Goal: Task Accomplishment & Management: Manage account settings

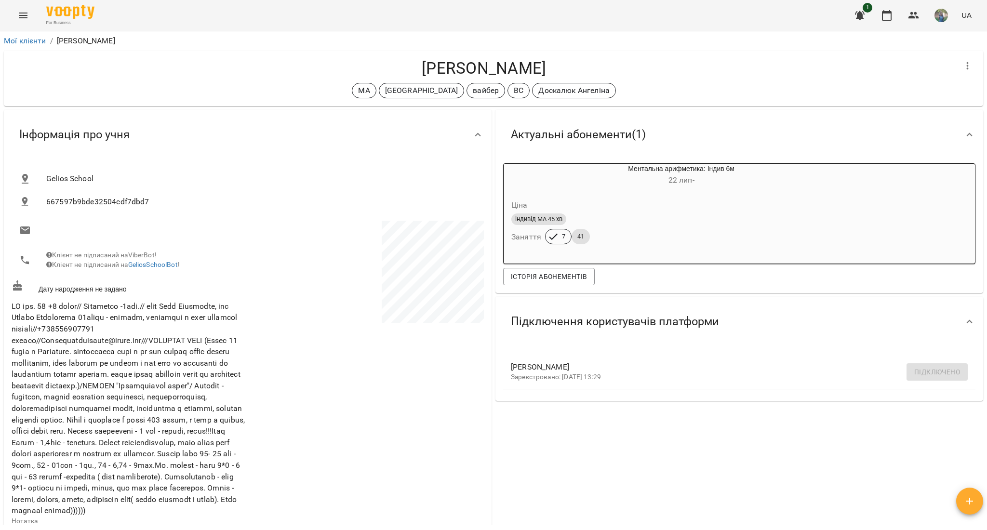
click at [13, 15] on button "Menu" at bounding box center [23, 15] width 23 height 23
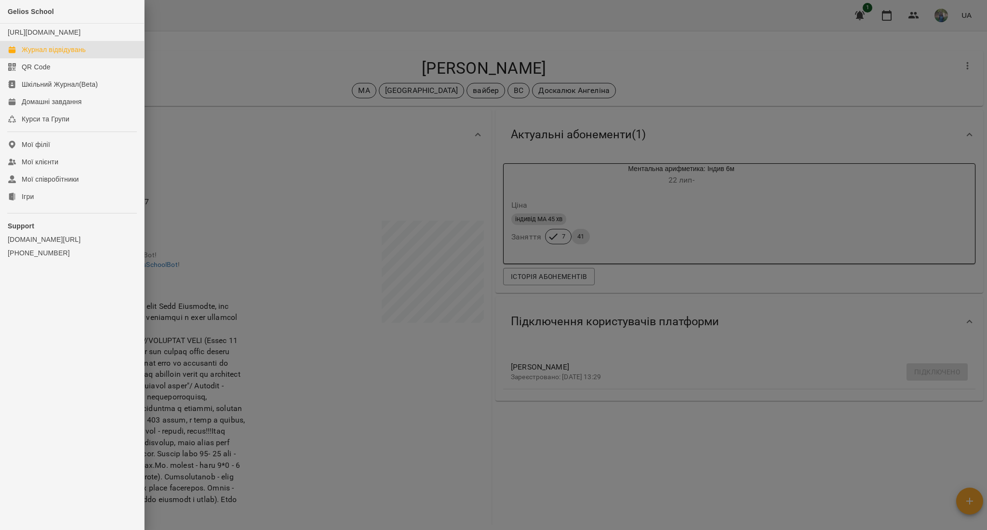
click at [33, 54] on div "Журнал відвідувань" at bounding box center [54, 50] width 64 height 10
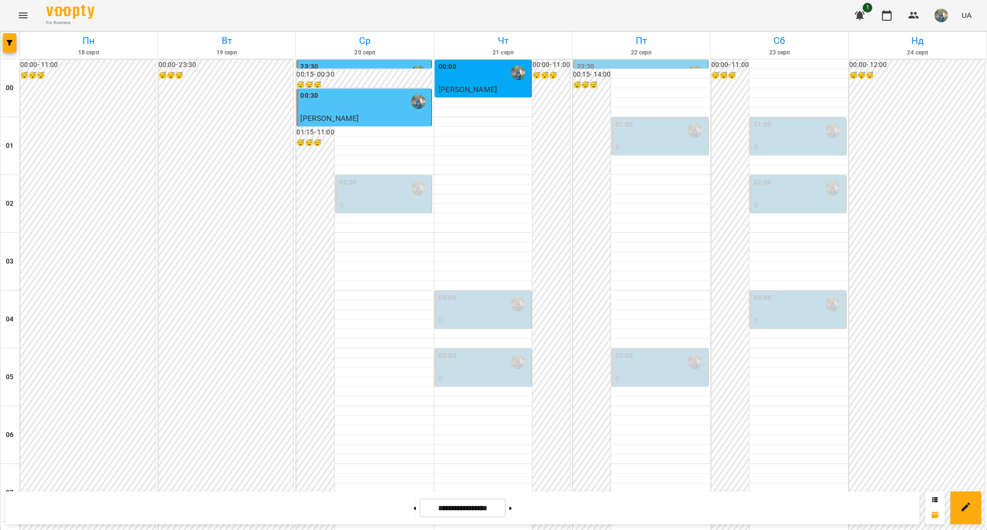
scroll to position [767, 0]
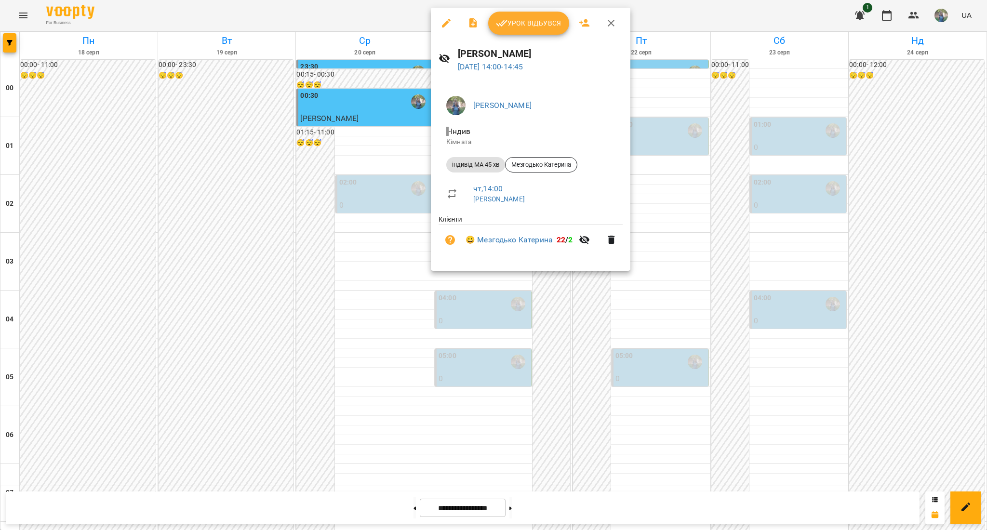
click at [515, 11] on div "Урок відбувся" at bounding box center [531, 23] width 200 height 31
click at [515, 17] on span "Урок відбувся" at bounding box center [529, 23] width 66 height 12
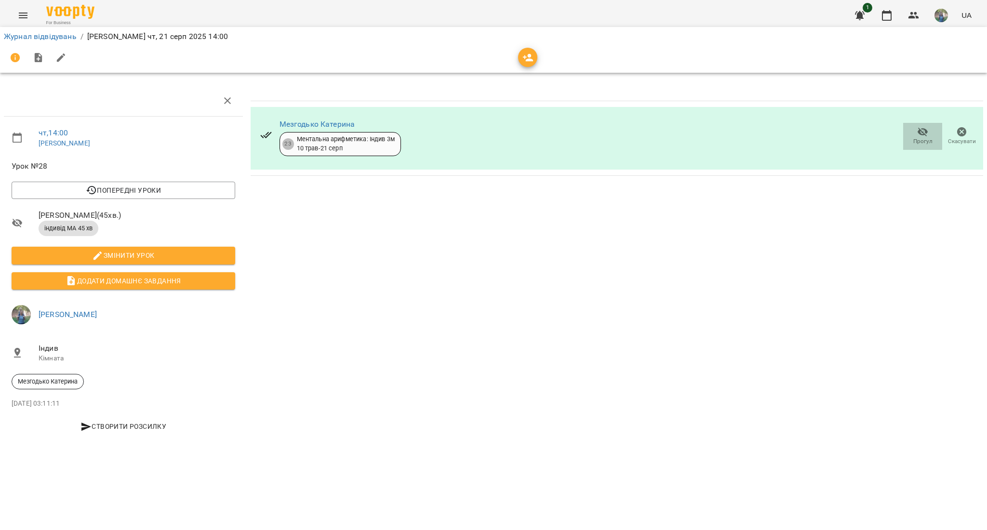
click at [917, 130] on icon "button" at bounding box center [923, 132] width 12 height 12
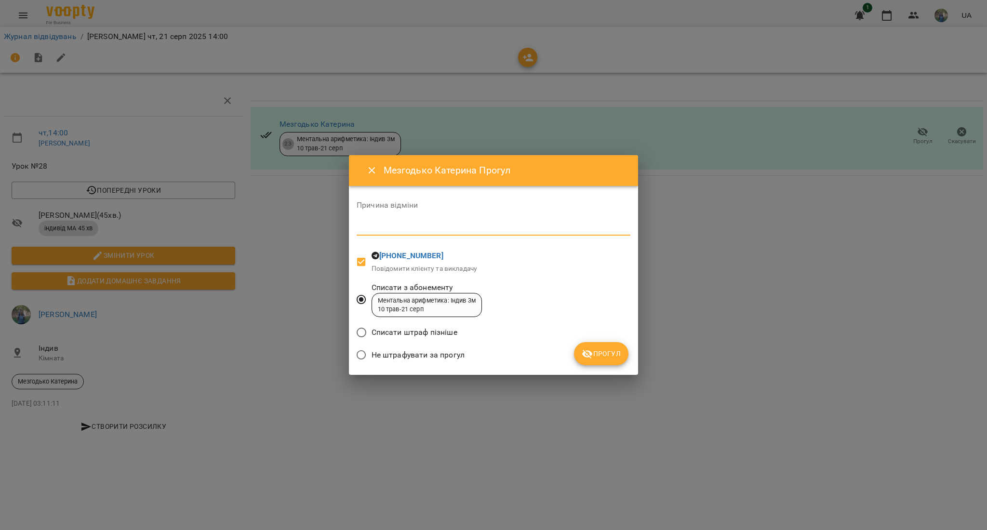
click at [377, 230] on textarea at bounding box center [494, 227] width 274 height 9
type textarea "**********"
click at [595, 358] on span "Прогул" at bounding box center [601, 354] width 39 height 12
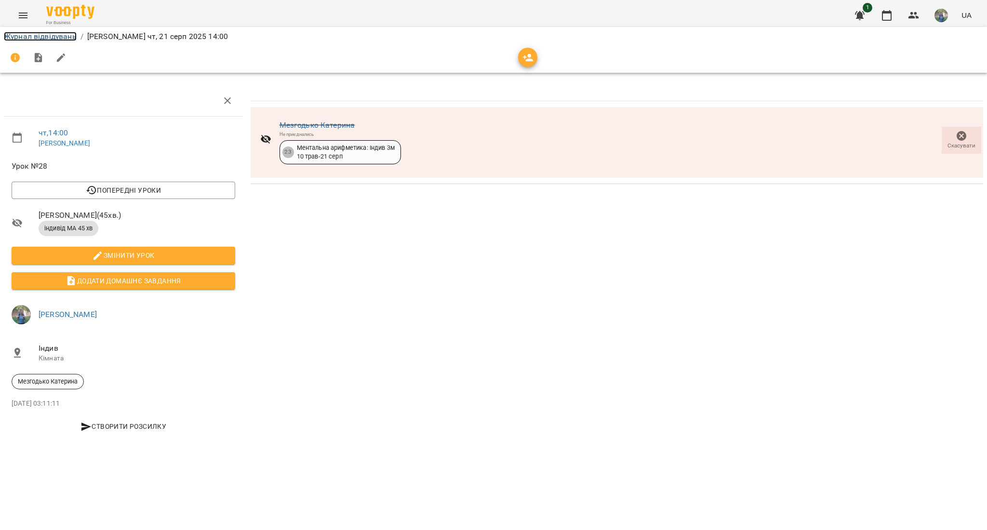
click at [30, 38] on link "Журнал відвідувань" at bounding box center [40, 36] width 73 height 9
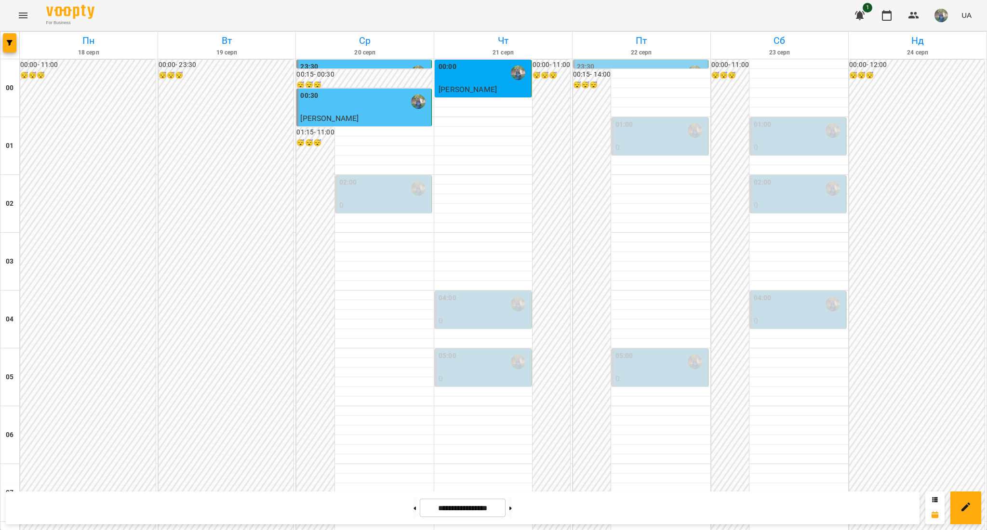
scroll to position [960, 0]
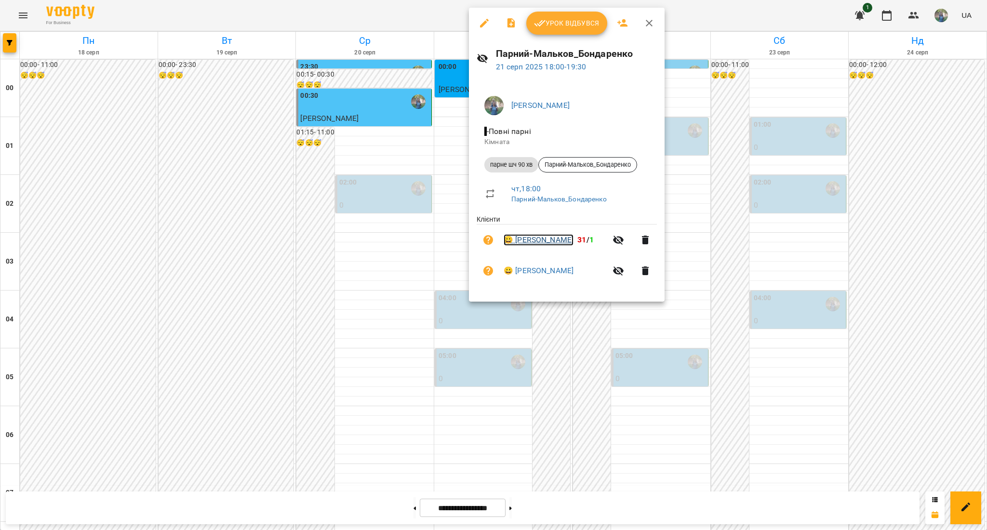
click at [544, 241] on link "😀 [PERSON_NAME]" at bounding box center [539, 240] width 70 height 12
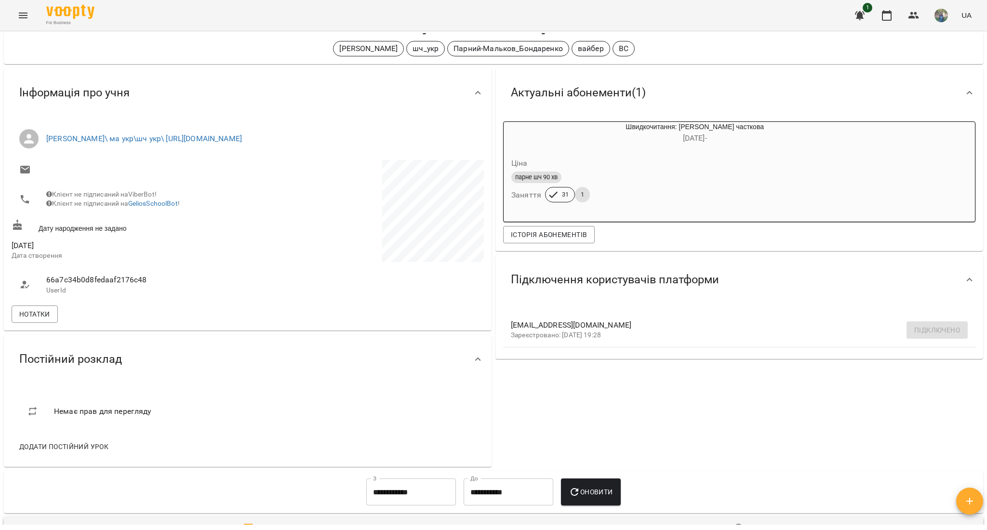
scroll to position [64, 0]
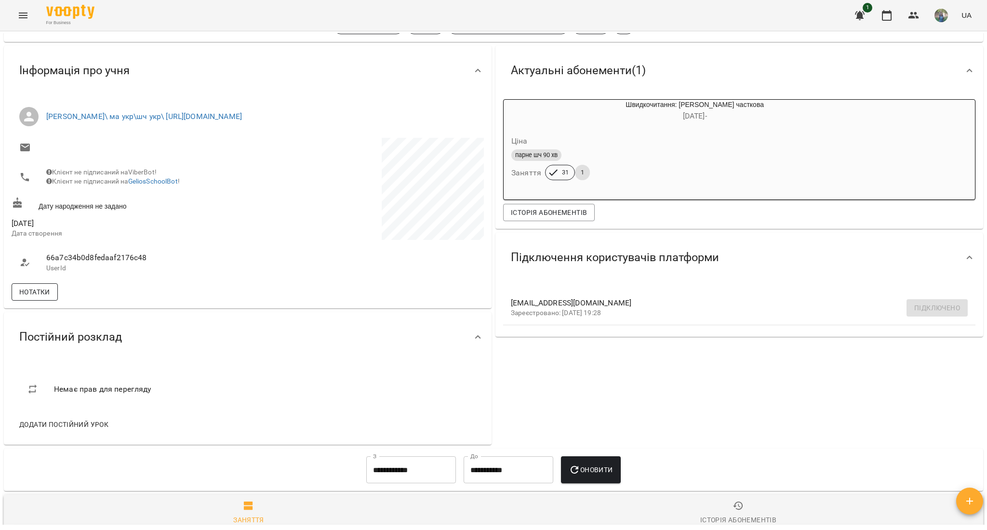
click at [24, 298] on span "Нотатки" at bounding box center [34, 292] width 31 height 12
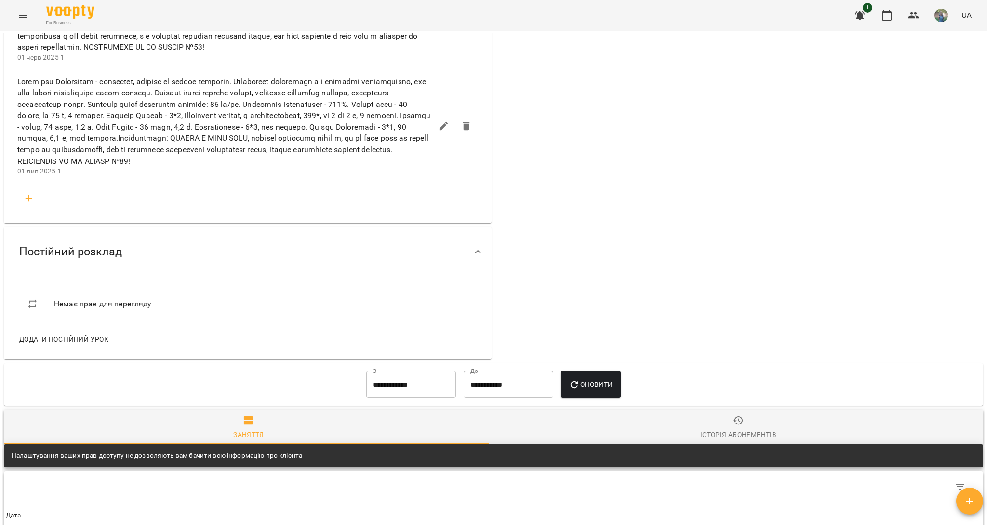
scroll to position [1221, 0]
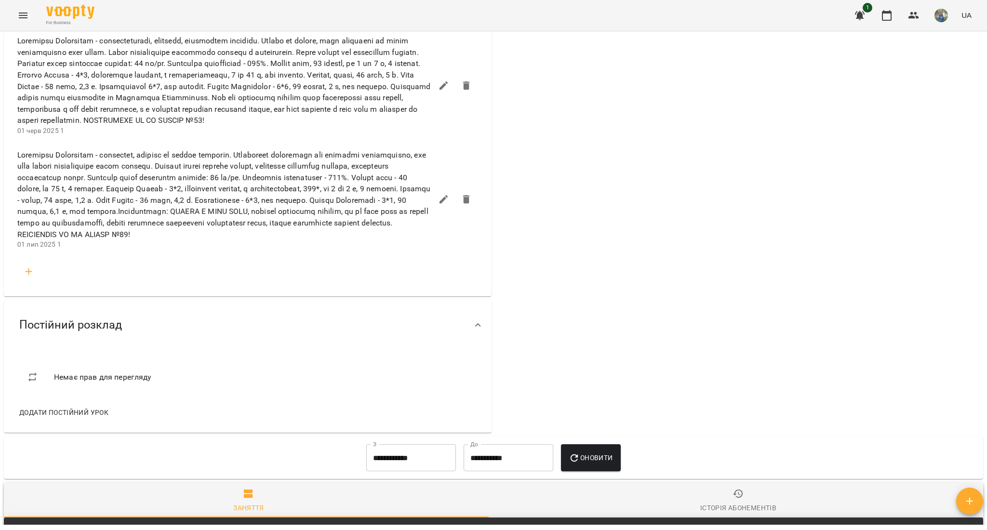
click at [17, 10] on icon "Menu" at bounding box center [23, 16] width 12 height 12
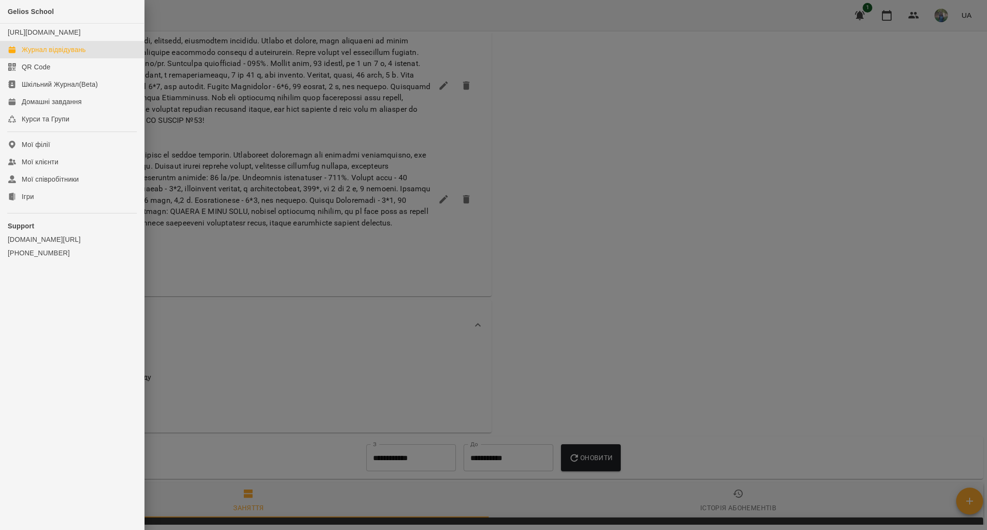
click at [88, 58] on link "Журнал відвідувань" at bounding box center [72, 49] width 144 height 17
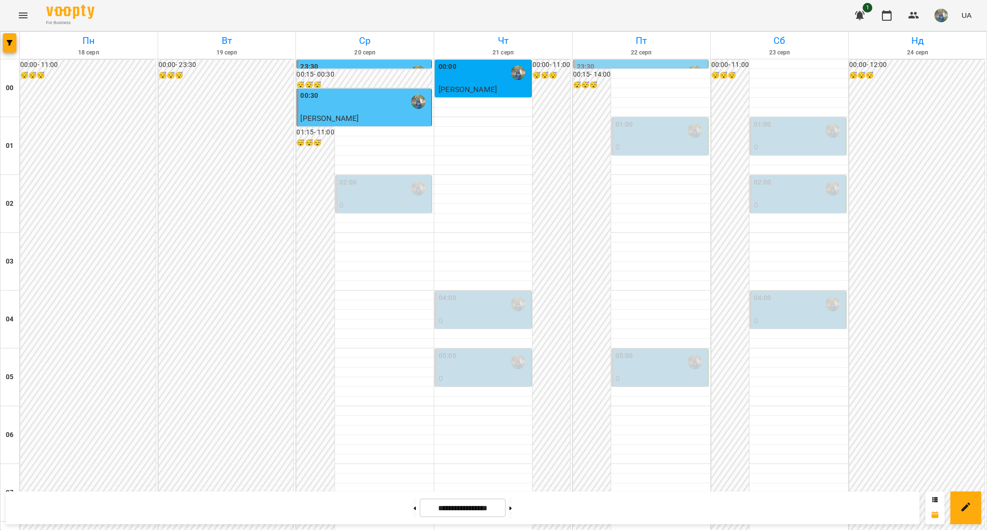
scroll to position [128, 0]
click at [468, 315] on p "0" at bounding box center [484, 321] width 90 height 12
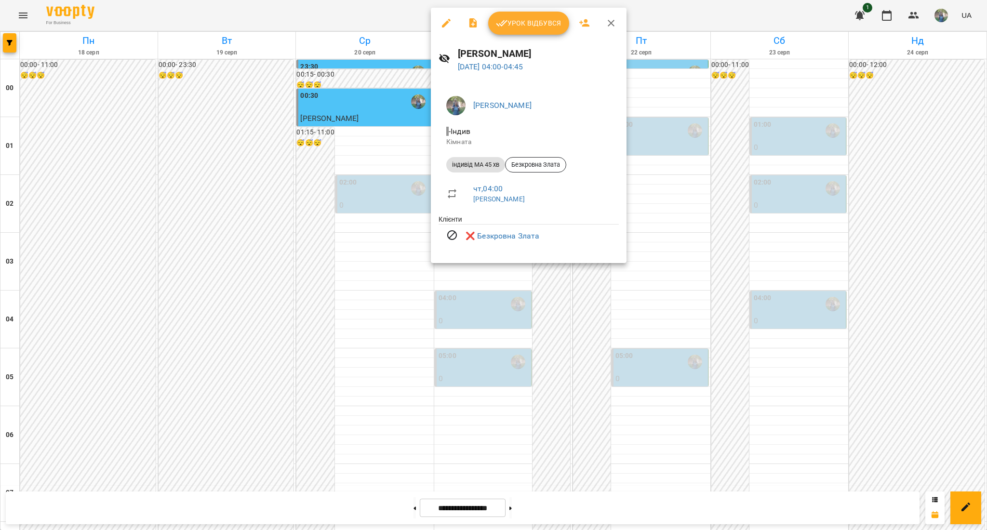
click at [495, 315] on div at bounding box center [493, 265] width 987 height 530
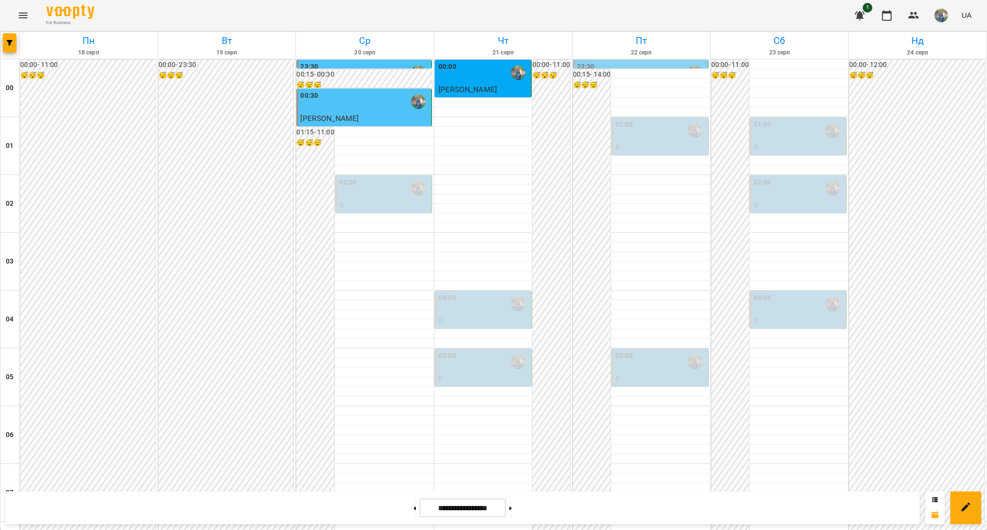
click at [486, 351] on div "05:00" at bounding box center [484, 362] width 90 height 22
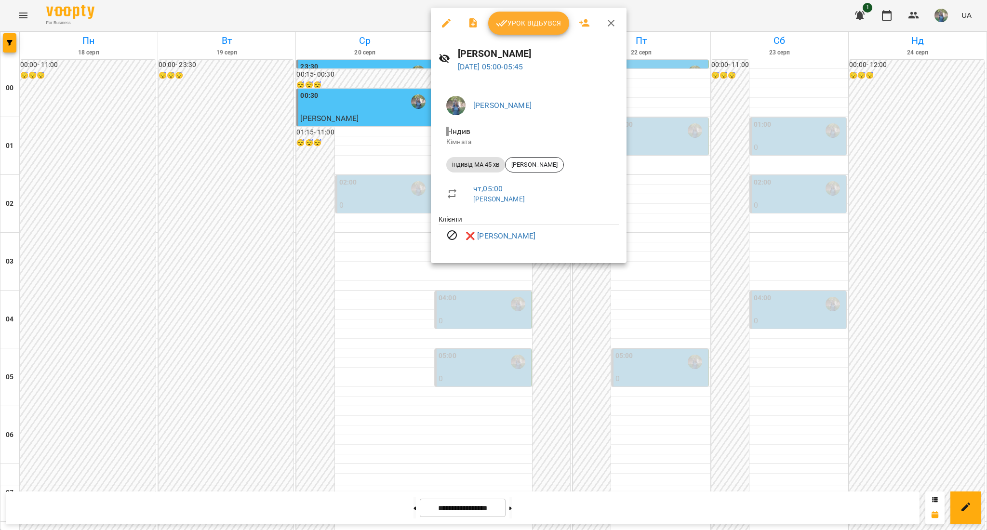
click at [476, 312] on div at bounding box center [493, 265] width 987 height 530
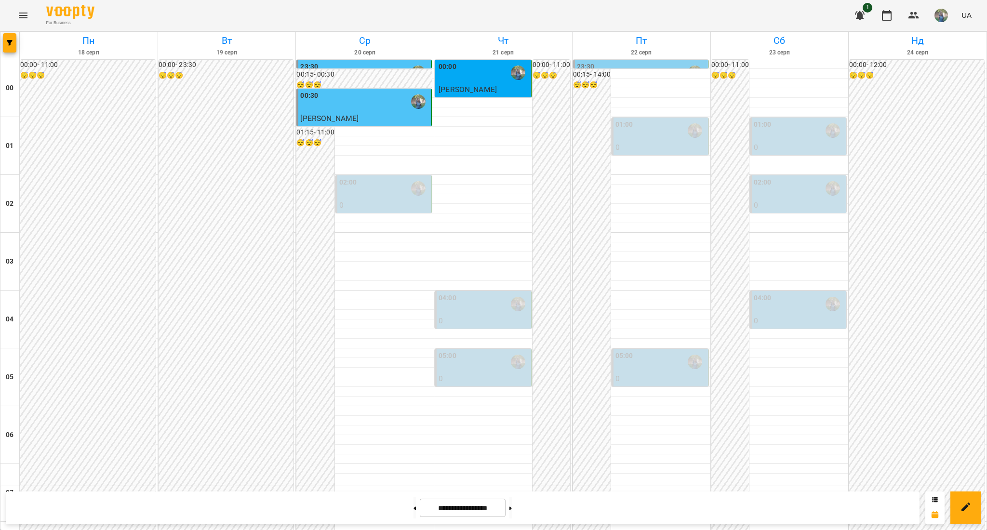
click at [465, 315] on p "0" at bounding box center [484, 321] width 90 height 12
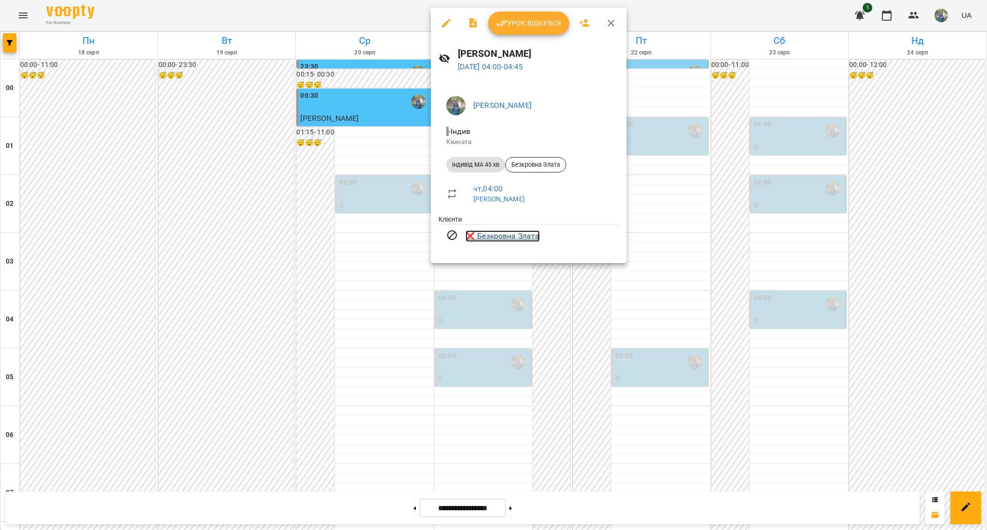
click at [491, 233] on link "❌ [PERSON_NAME]" at bounding box center [503, 236] width 74 height 12
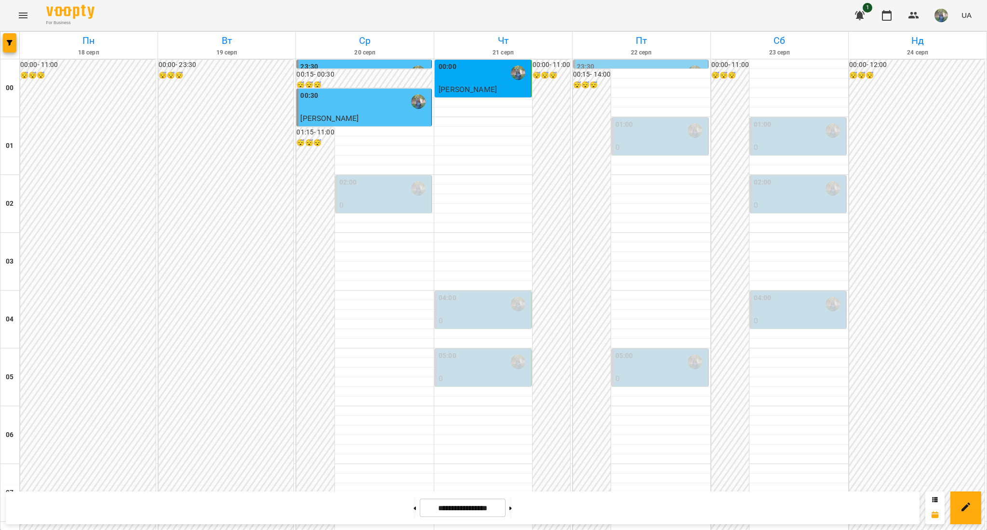
scroll to position [960, 0]
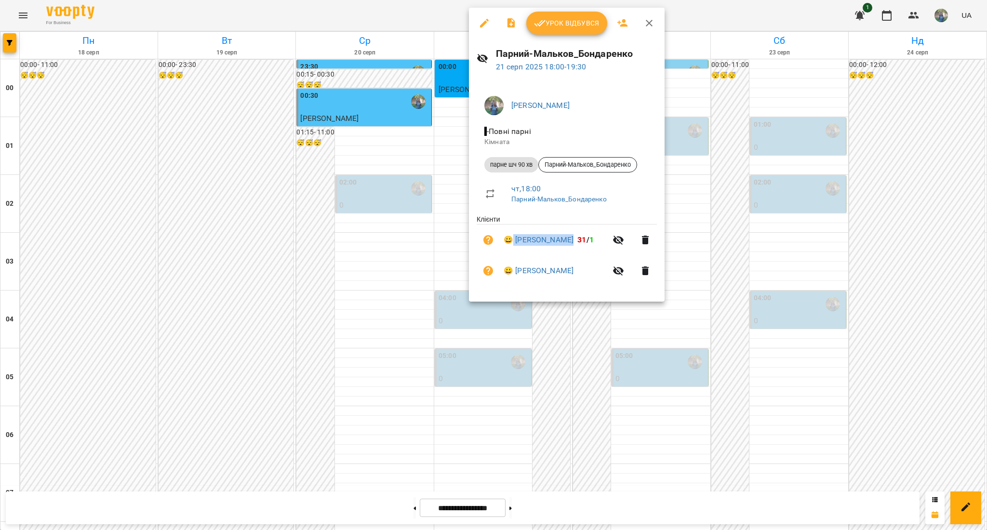
drag, startPoint x: 514, startPoint y: 231, endPoint x: 606, endPoint y: 250, distance: 93.9
click at [606, 250] on li "😀 [PERSON_NAME] 31 / 1" at bounding box center [567, 240] width 180 height 31
copy link "[PERSON_NAME]"
drag, startPoint x: 594, startPoint y: 273, endPoint x: 516, endPoint y: 274, distance: 78.6
click at [516, 274] on span "😀 [PERSON_NAME]" at bounding box center [555, 271] width 103 height 12
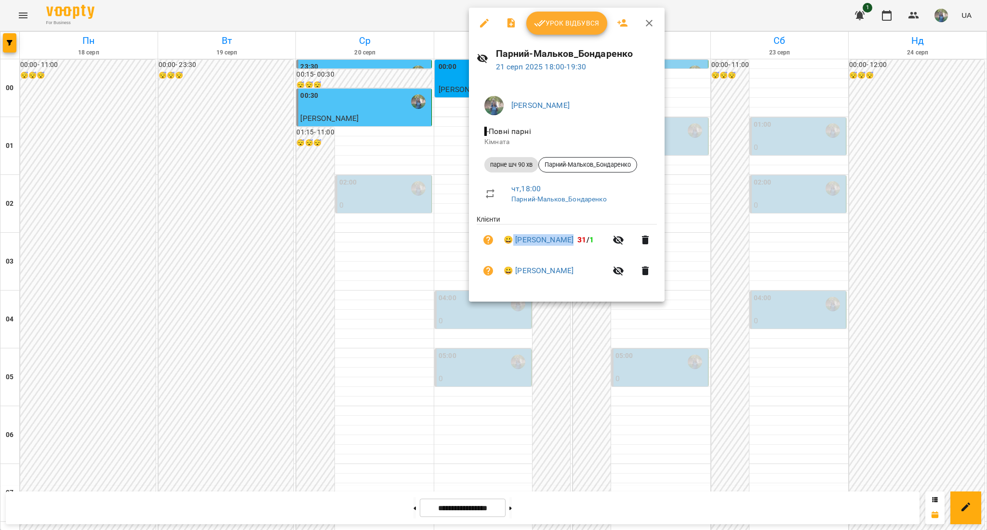
copy link "[PERSON_NAME]"
